Goal: Obtain resource: Obtain resource

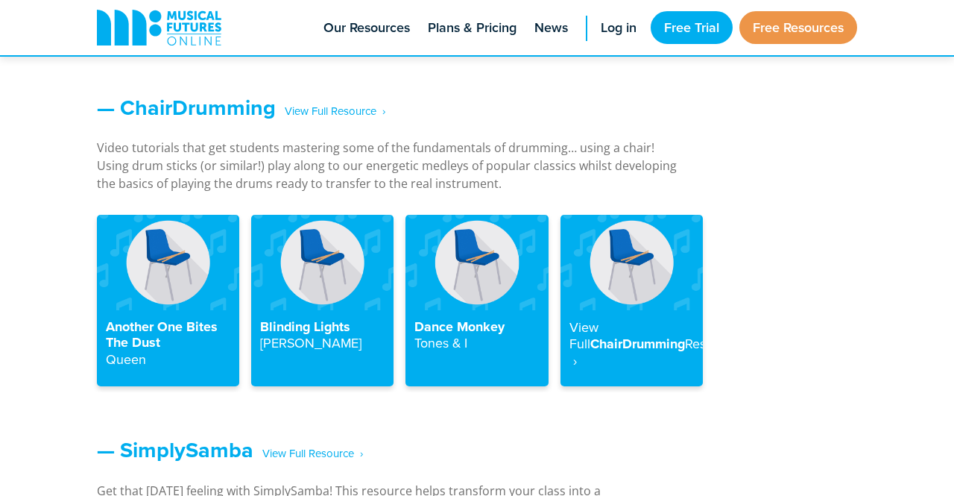
scroll to position [1630, 0]
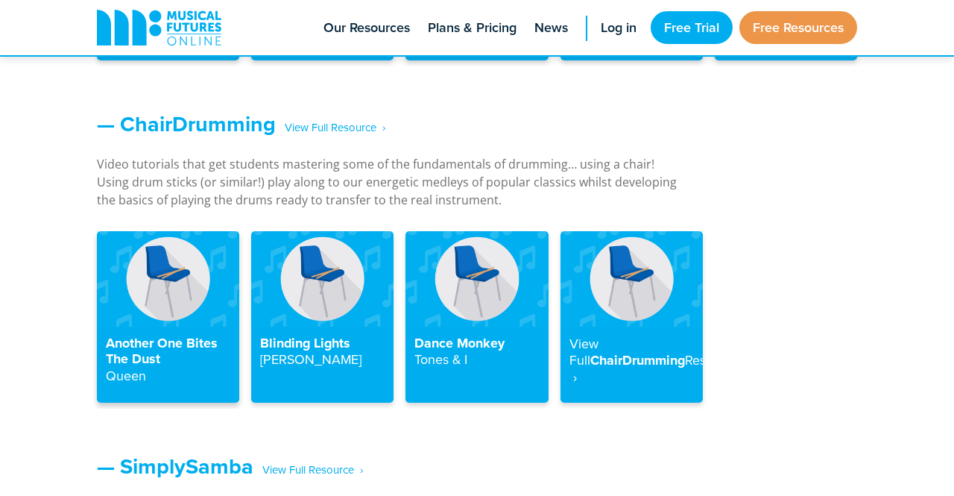
click at [188, 259] on img at bounding box center [168, 278] width 142 height 95
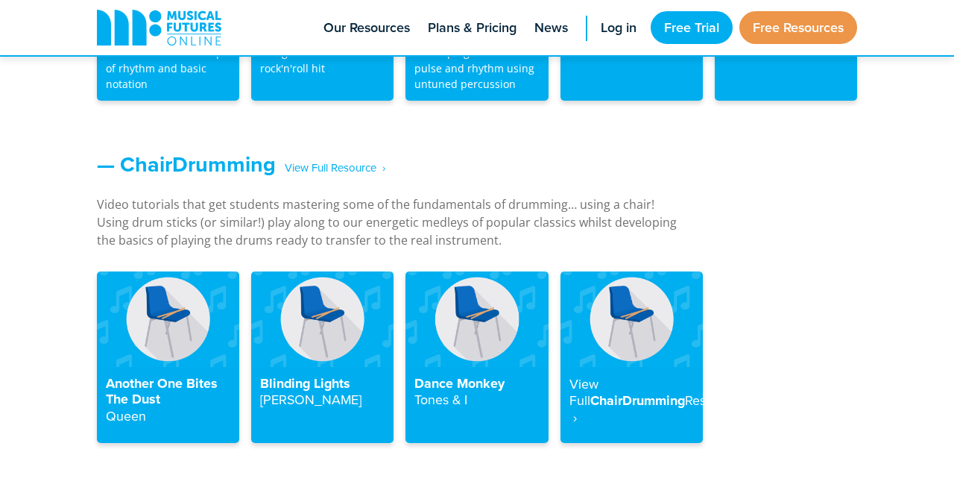
scroll to position [1598, 0]
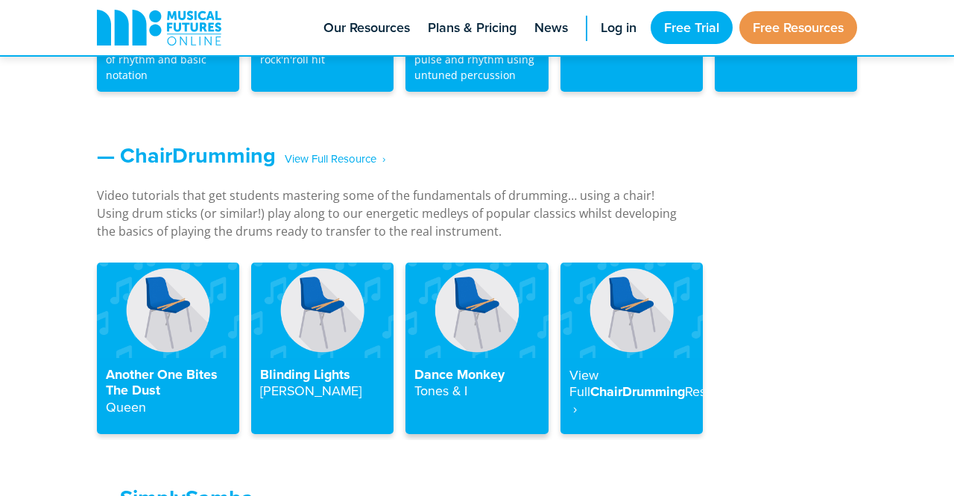
click at [456, 372] on h4 "Dance Monkey Tones & I" at bounding box center [476, 383] width 124 height 33
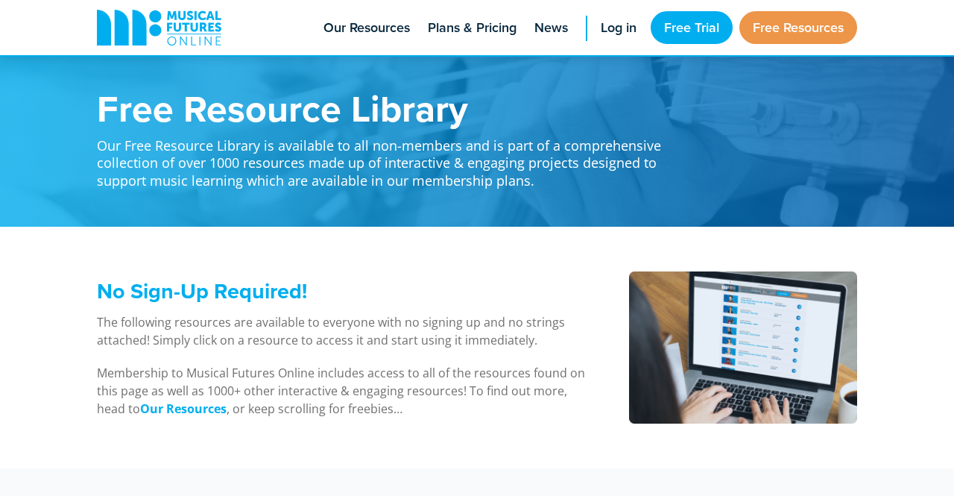
scroll to position [1598, 0]
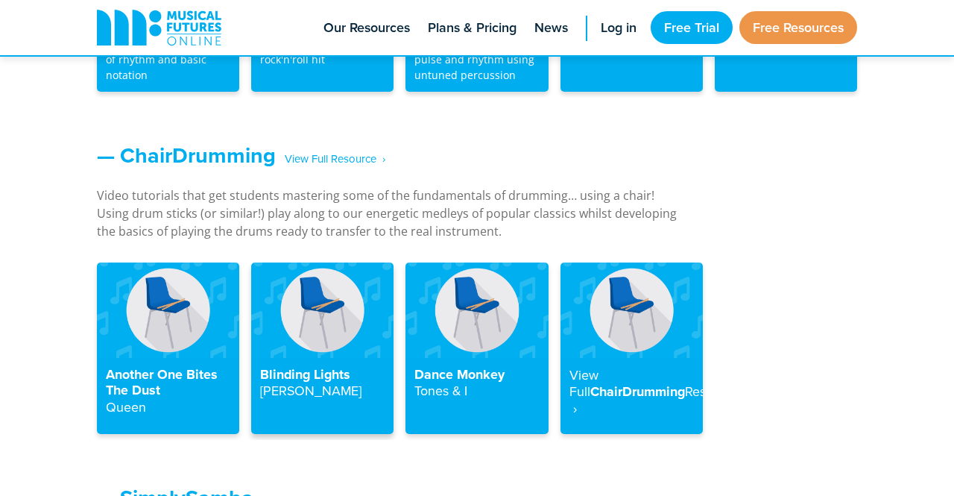
click at [282, 332] on img at bounding box center [322, 309] width 142 height 95
click at [307, 330] on img at bounding box center [322, 309] width 142 height 95
